Goal: Task Accomplishment & Management: Use online tool/utility

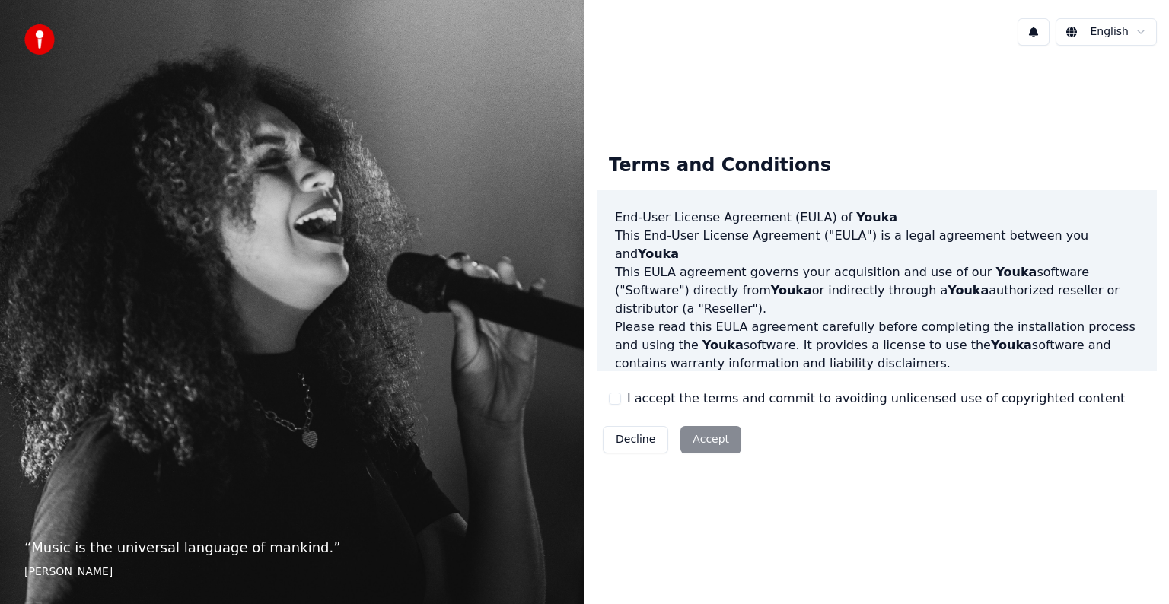
click at [615, 399] on button "I accept the terms and commit to avoiding unlicensed use of copyrighted content" at bounding box center [615, 399] width 12 height 12
click at [698, 441] on button "Accept" at bounding box center [710, 439] width 61 height 27
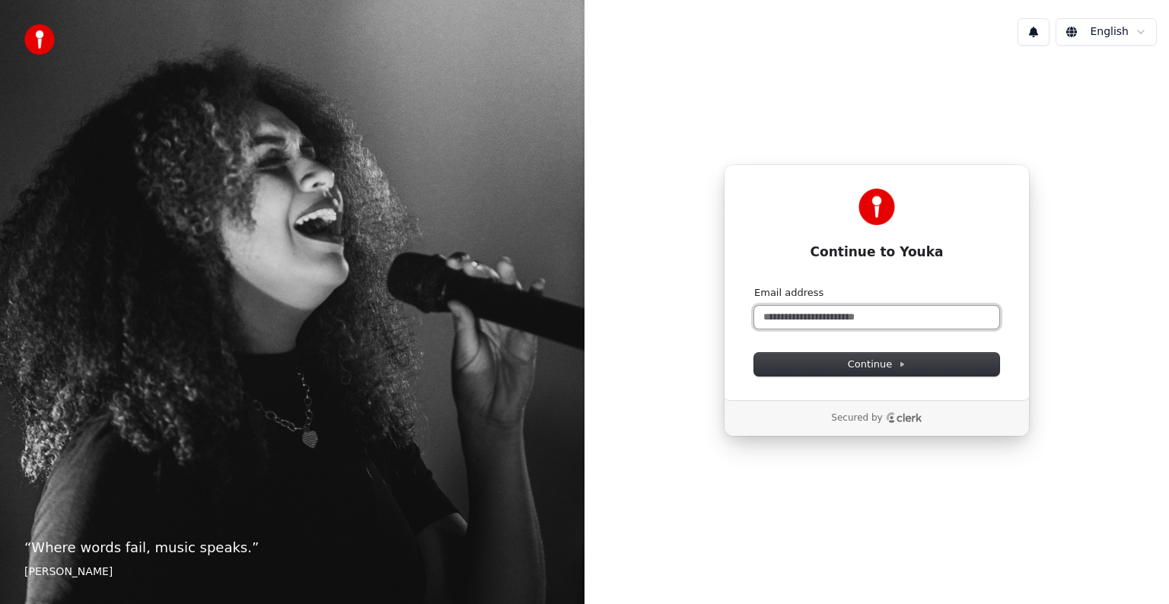
click at [811, 323] on input "Email address" at bounding box center [876, 317] width 245 height 23
click at [874, 366] on span "Continue" at bounding box center [877, 365] width 58 height 14
type input "**********"
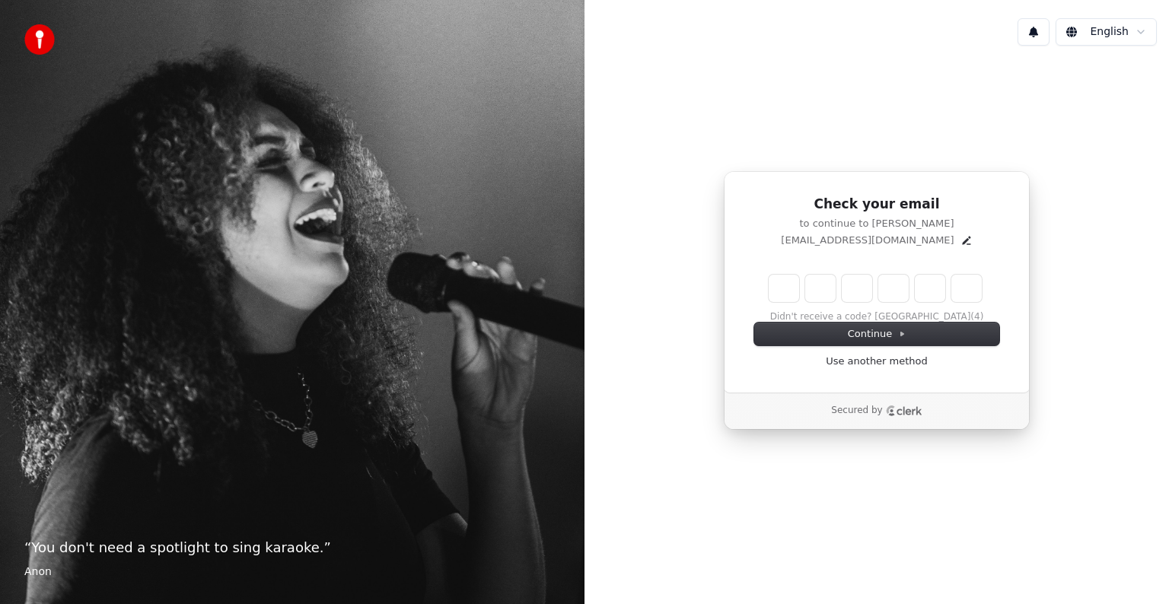
type input "******"
type input "*"
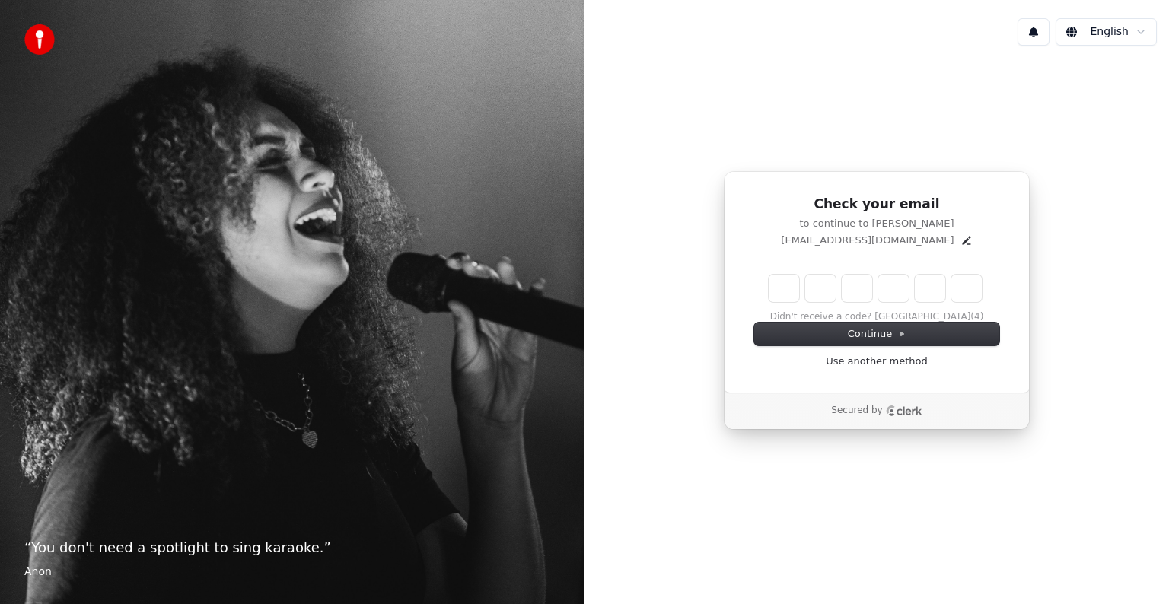
type input "*"
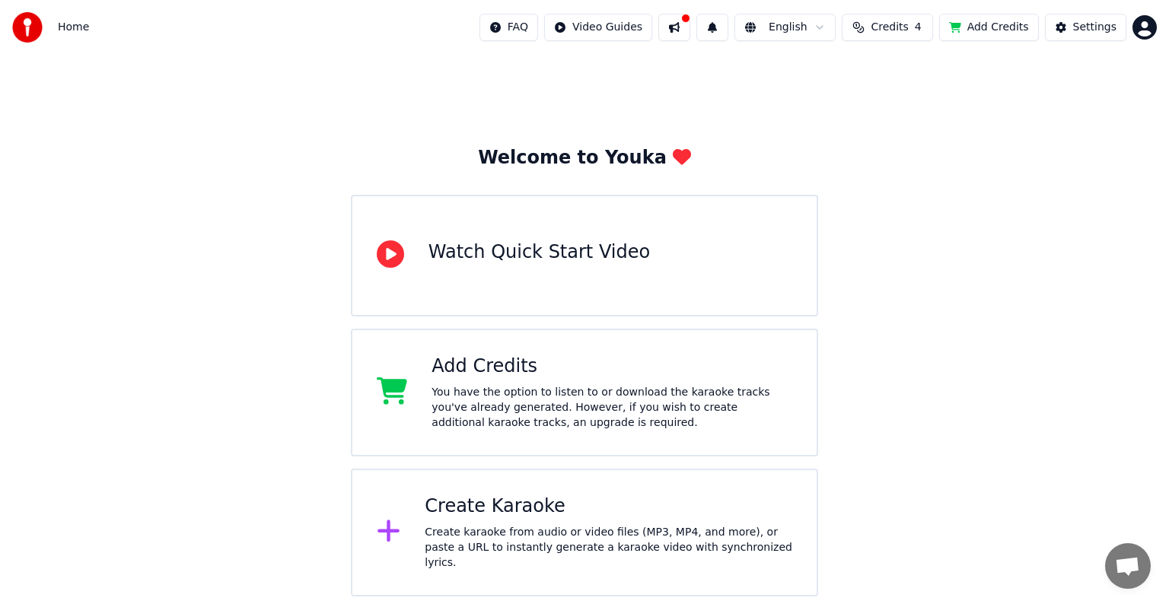
click at [594, 403] on div "You have the option to listen to or download the karaoke tracks you've already …" at bounding box center [611, 408] width 361 height 46
click at [686, 33] on button at bounding box center [674, 27] width 32 height 27
click at [960, 75] on div "Welcome to Youka Watch Quick Start Video Add Credits You have the option to lis…" at bounding box center [584, 326] width 1169 height 542
